Goal: Task Accomplishment & Management: Use online tool/utility

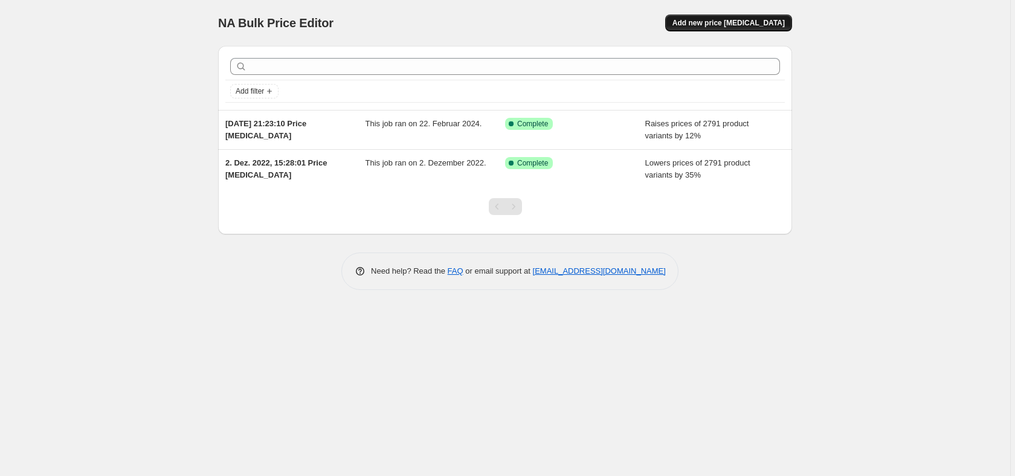
click at [738, 25] on span "Add new price [MEDICAL_DATA]" at bounding box center [728, 23] width 112 height 10
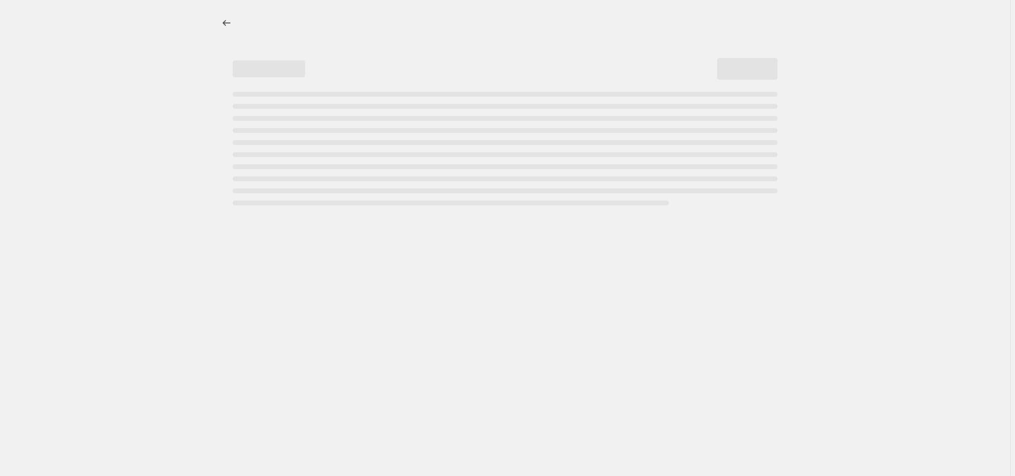
select select "percentage"
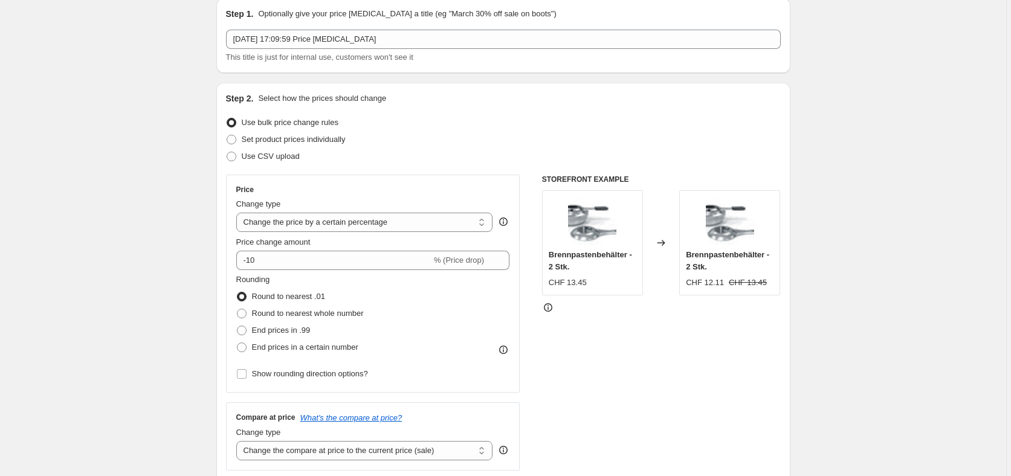
scroll to position [74, 0]
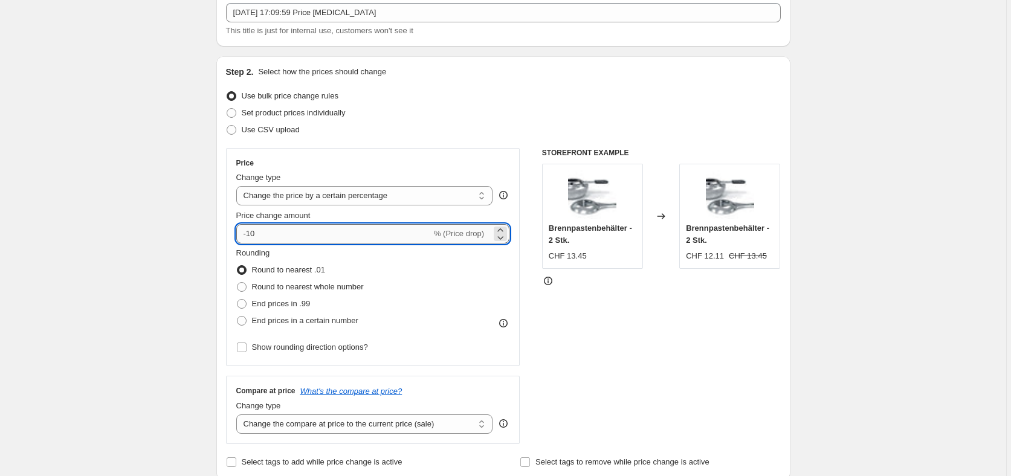
click at [300, 233] on input "-10" at bounding box center [333, 233] width 195 height 19
type input "-23.25"
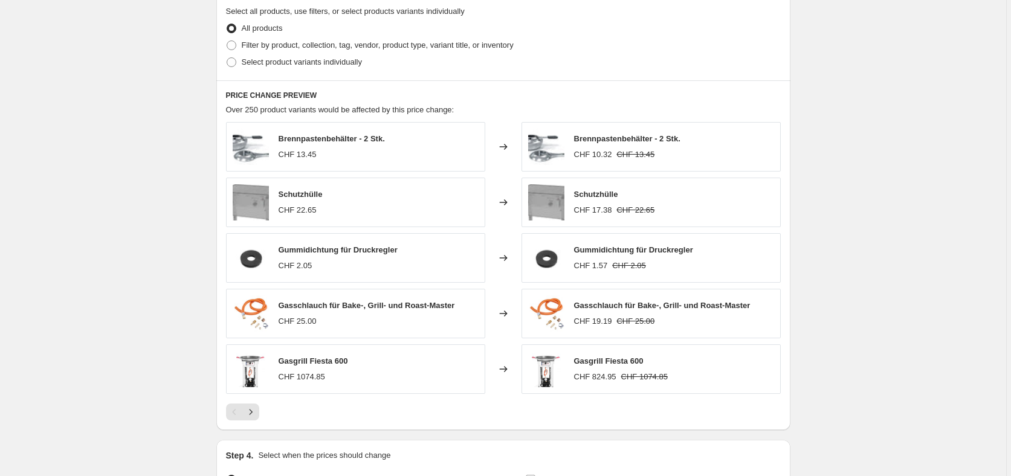
scroll to position [732, 0]
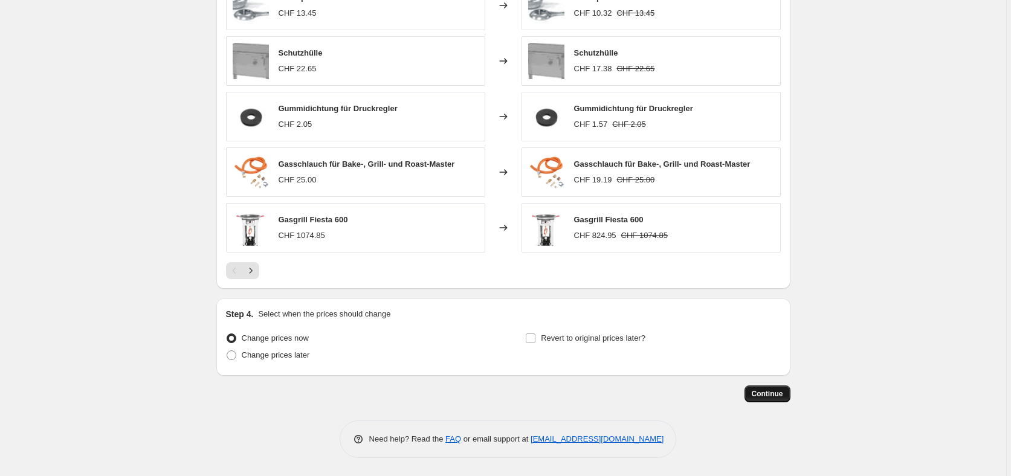
click at [768, 394] on span "Continue" at bounding box center [767, 394] width 31 height 10
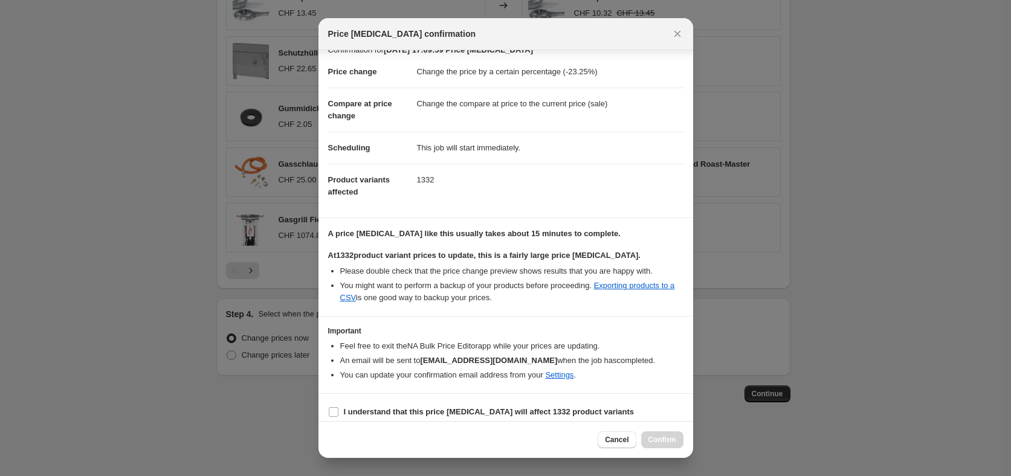
scroll to position [25, 0]
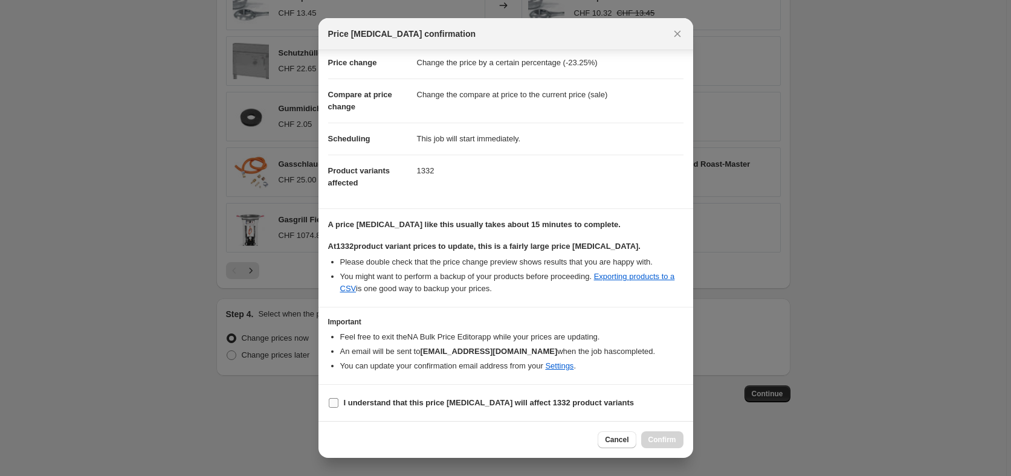
click at [508, 404] on b "I understand that this price change job will affect 1332 product variants" at bounding box center [489, 402] width 291 height 9
click at [338, 404] on input "I understand that this price change job will affect 1332 product variants" at bounding box center [334, 403] width 10 height 10
checkbox input "true"
click at [665, 441] on span "Confirm" at bounding box center [662, 440] width 28 height 10
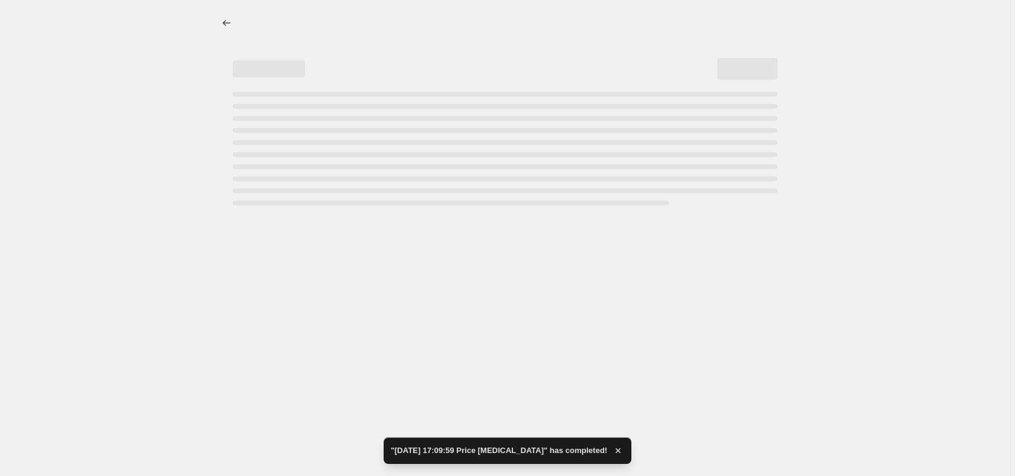
select select "percentage"
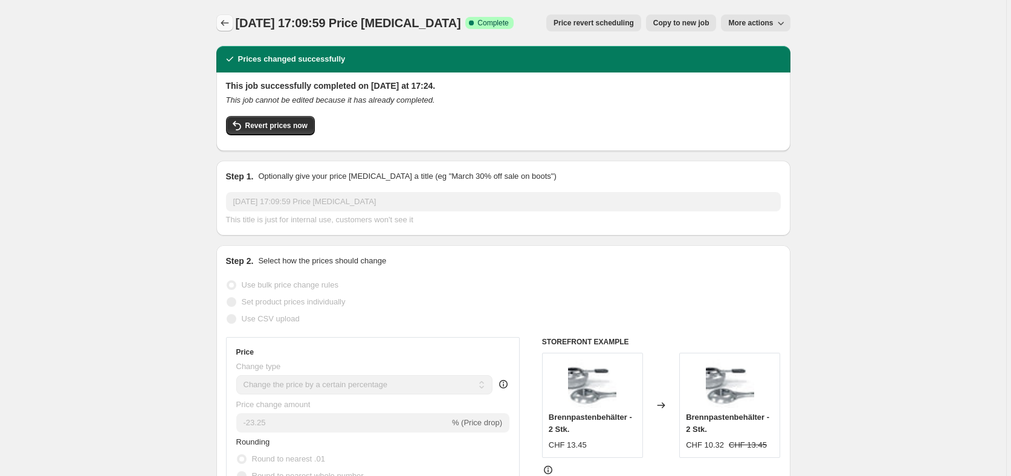
click at [223, 24] on icon "Price change jobs" at bounding box center [225, 23] width 12 height 12
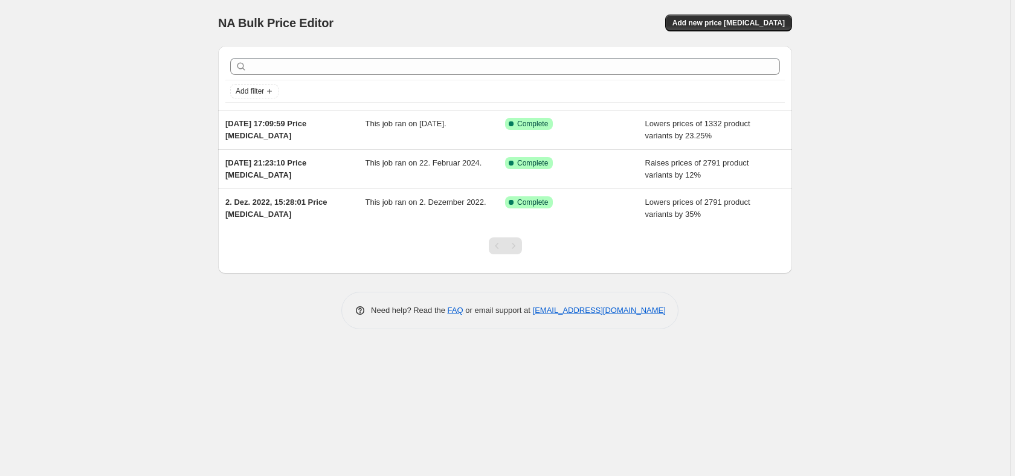
click at [838, 55] on div "NA Bulk Price Editor. This page is ready NA Bulk Price Editor Add new price cha…" at bounding box center [505, 238] width 1010 height 476
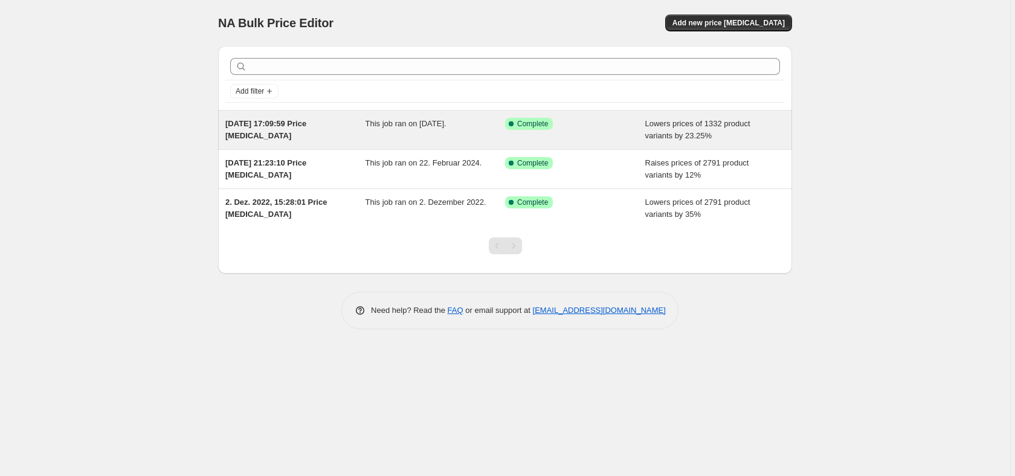
click at [306, 126] on span "[DATE] 17:09:59 Price [MEDICAL_DATA]" at bounding box center [265, 129] width 81 height 21
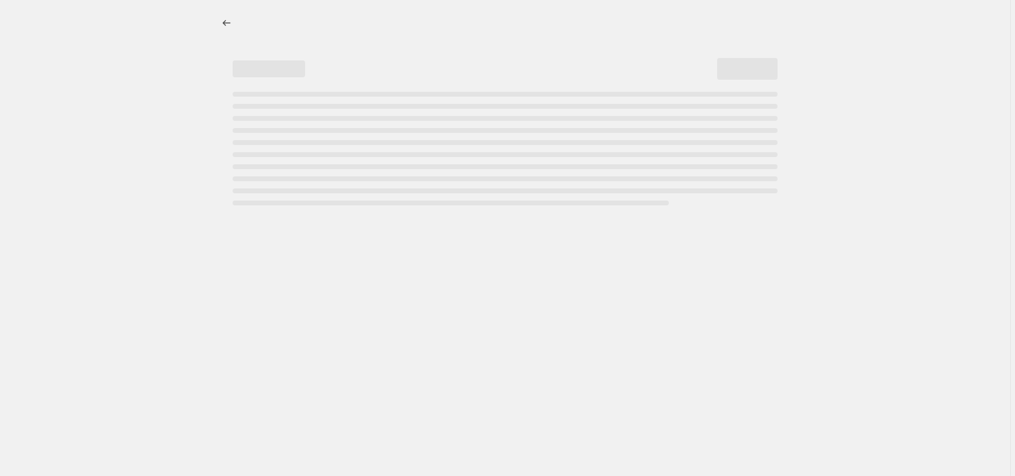
select select "percentage"
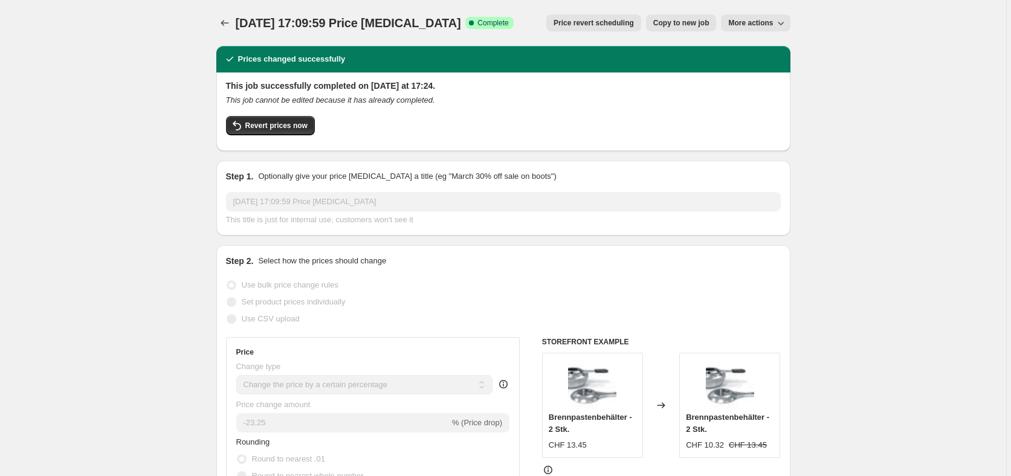
click at [783, 25] on icon "button" at bounding box center [781, 23] width 12 height 12
